Goal: Transaction & Acquisition: Purchase product/service

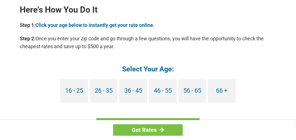
scroll to position [526, 0]
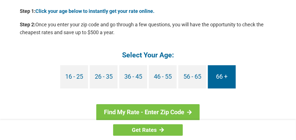
click at [221, 76] on link "66 +" at bounding box center [222, 76] width 28 height 23
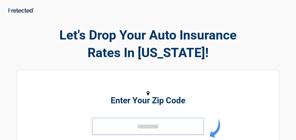
click at [169, 128] on input "tel" at bounding box center [148, 125] width 112 height 17
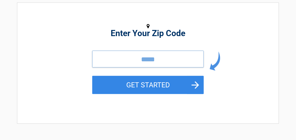
scroll to position [76, 0]
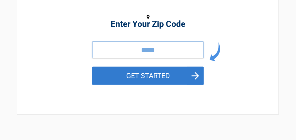
type input "*****"
click at [153, 73] on button "GET STARTED" at bounding box center [148, 75] width 112 height 18
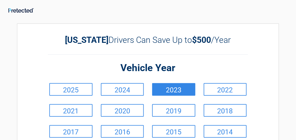
scroll to position [0, 0]
click at [177, 88] on link "2023" at bounding box center [173, 89] width 43 height 13
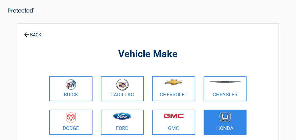
click at [226, 121] on img at bounding box center [226, 117] width 12 height 10
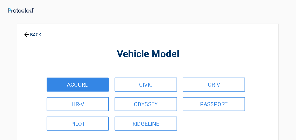
click at [79, 83] on link "ACCORD" at bounding box center [78, 84] width 62 height 14
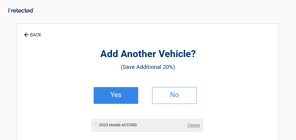
click at [118, 94] on h2 "Yes" at bounding box center [116, 95] width 33 height 4
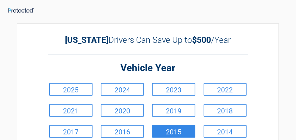
click at [175, 131] on link "2015" at bounding box center [173, 131] width 43 height 13
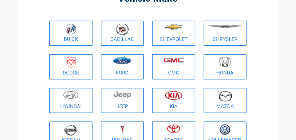
scroll to position [48, 0]
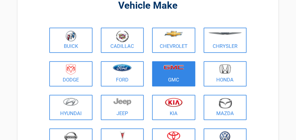
click at [170, 70] on figure at bounding box center [174, 70] width 37 height 13
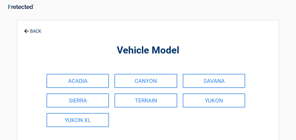
scroll to position [0, 0]
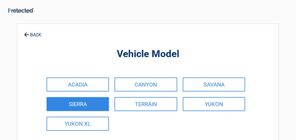
click at [74, 101] on link "SIERRA" at bounding box center [78, 104] width 62 height 14
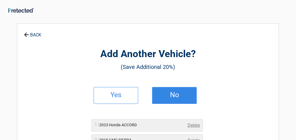
click at [176, 93] on h2 "No" at bounding box center [174, 95] width 33 height 4
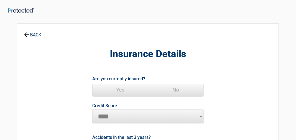
click at [119, 88] on span "Yes" at bounding box center [121, 89] width 56 height 11
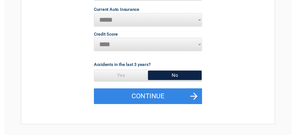
scroll to position [98, 0]
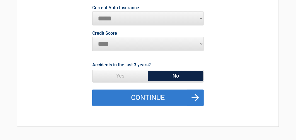
click at [152, 95] on button "Continue" at bounding box center [148, 97] width 112 height 16
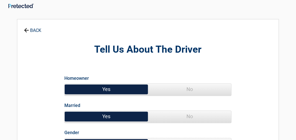
scroll to position [0, 0]
